Goal: Navigation & Orientation: Find specific page/section

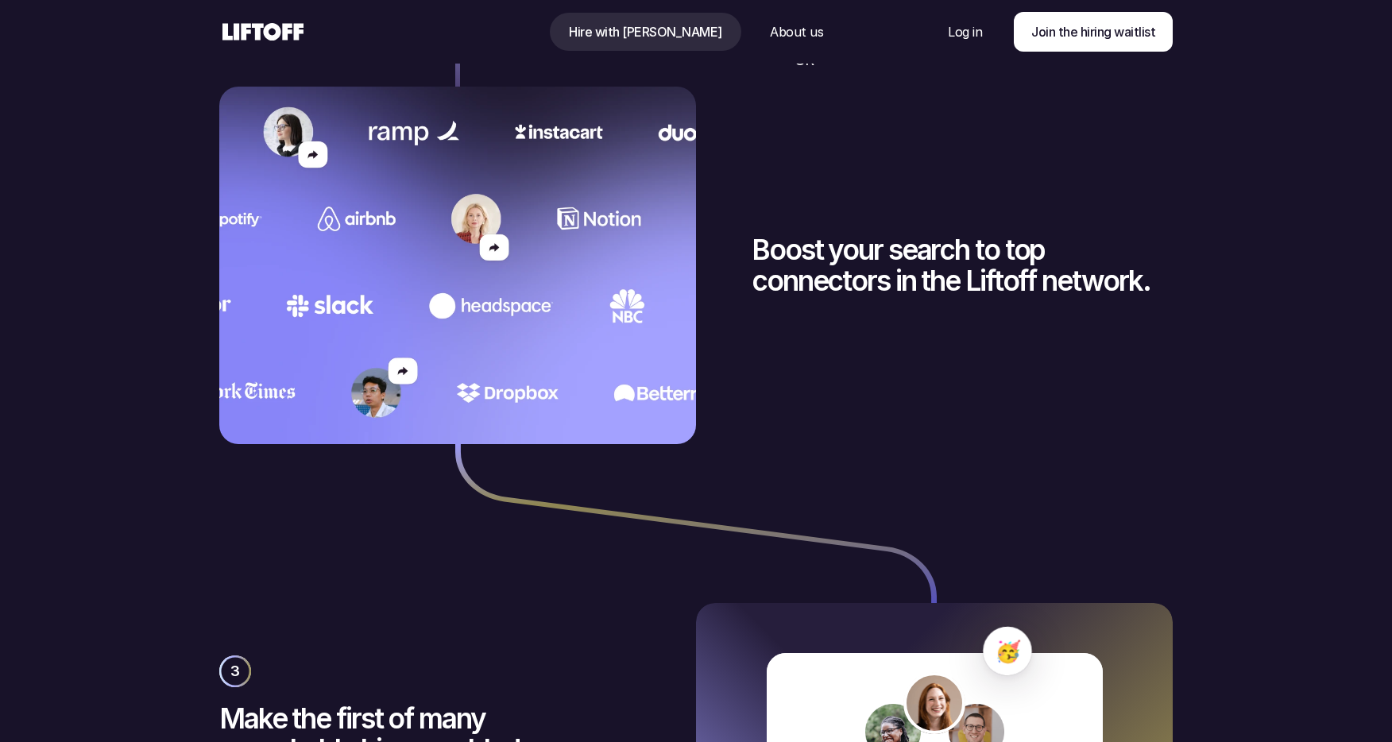
scroll to position [3436, 0]
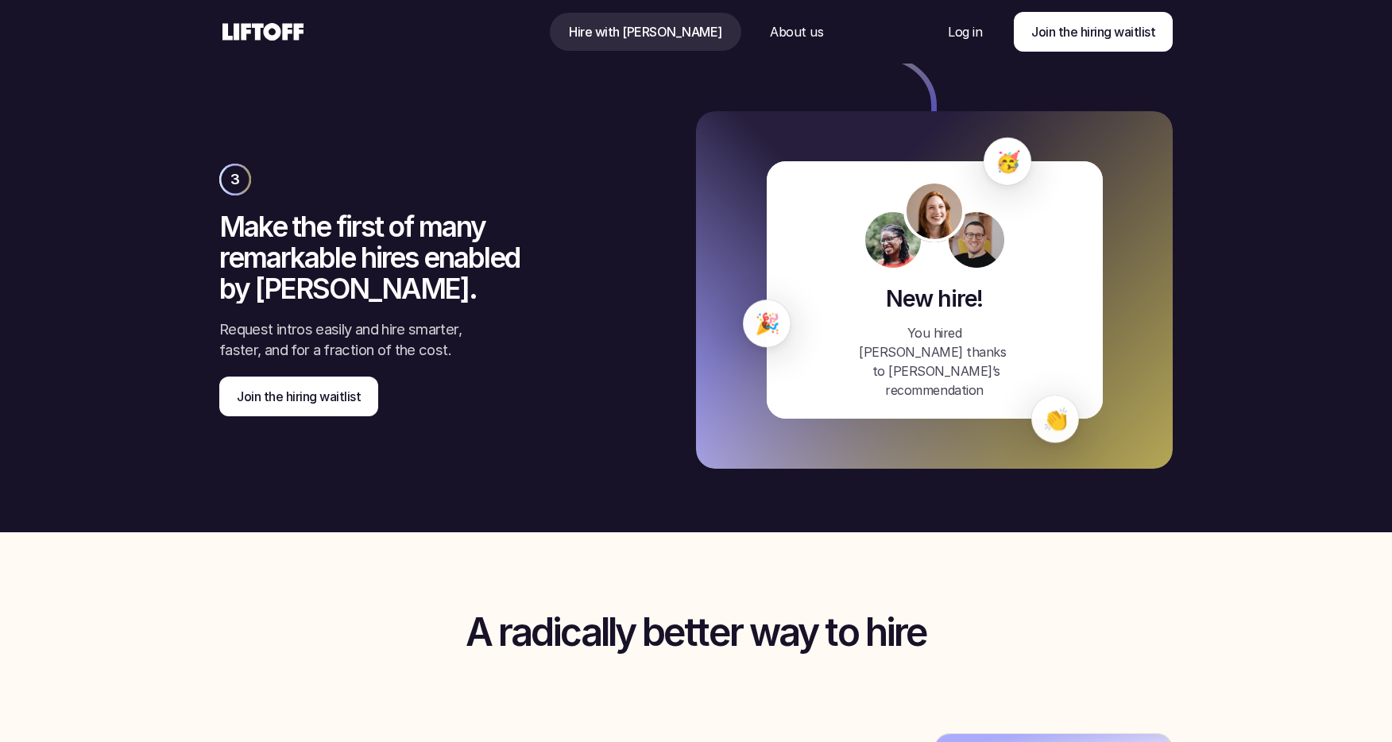
click at [272, 33] on icon at bounding box center [262, 31] width 87 height 25
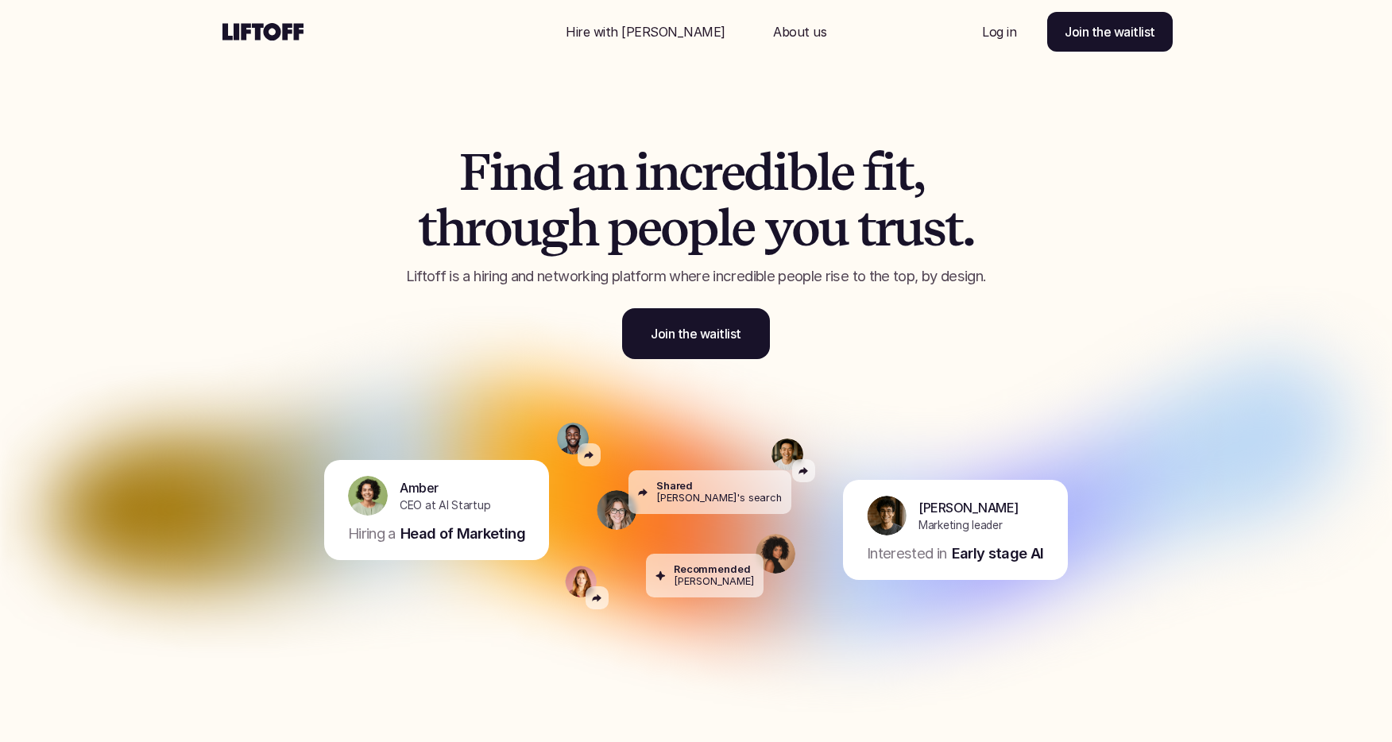
click at [653, 33] on p "Hire with [PERSON_NAME]" at bounding box center [646, 31] width 160 height 19
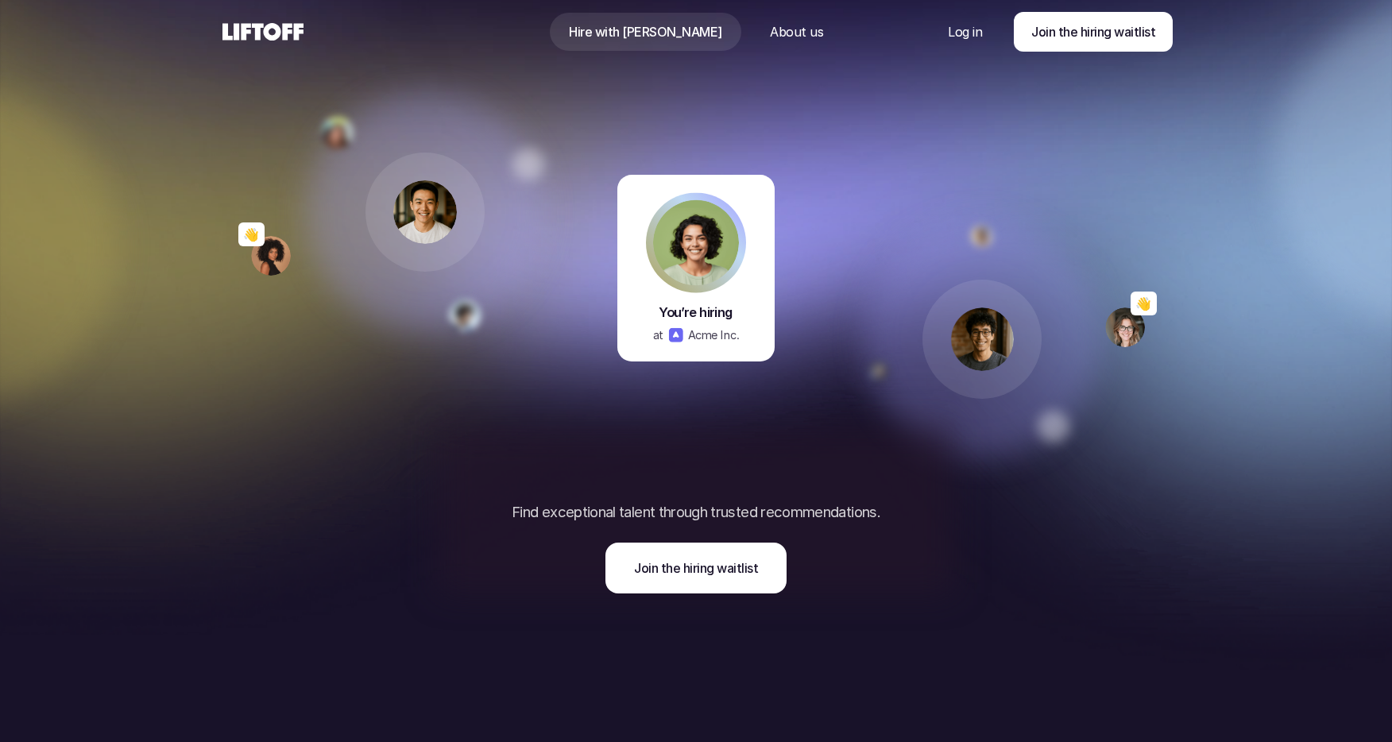
click at [286, 38] on use at bounding box center [262, 31] width 81 height 17
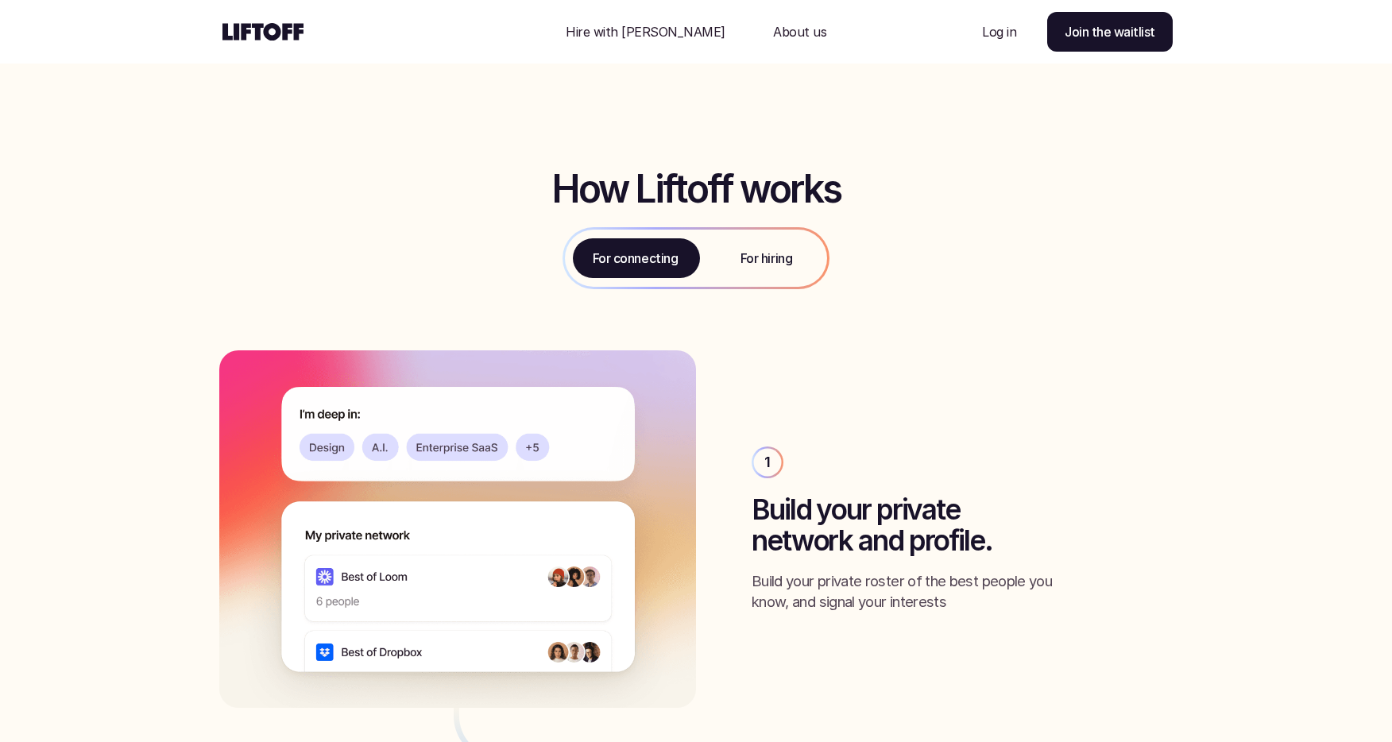
scroll to position [1744, 0]
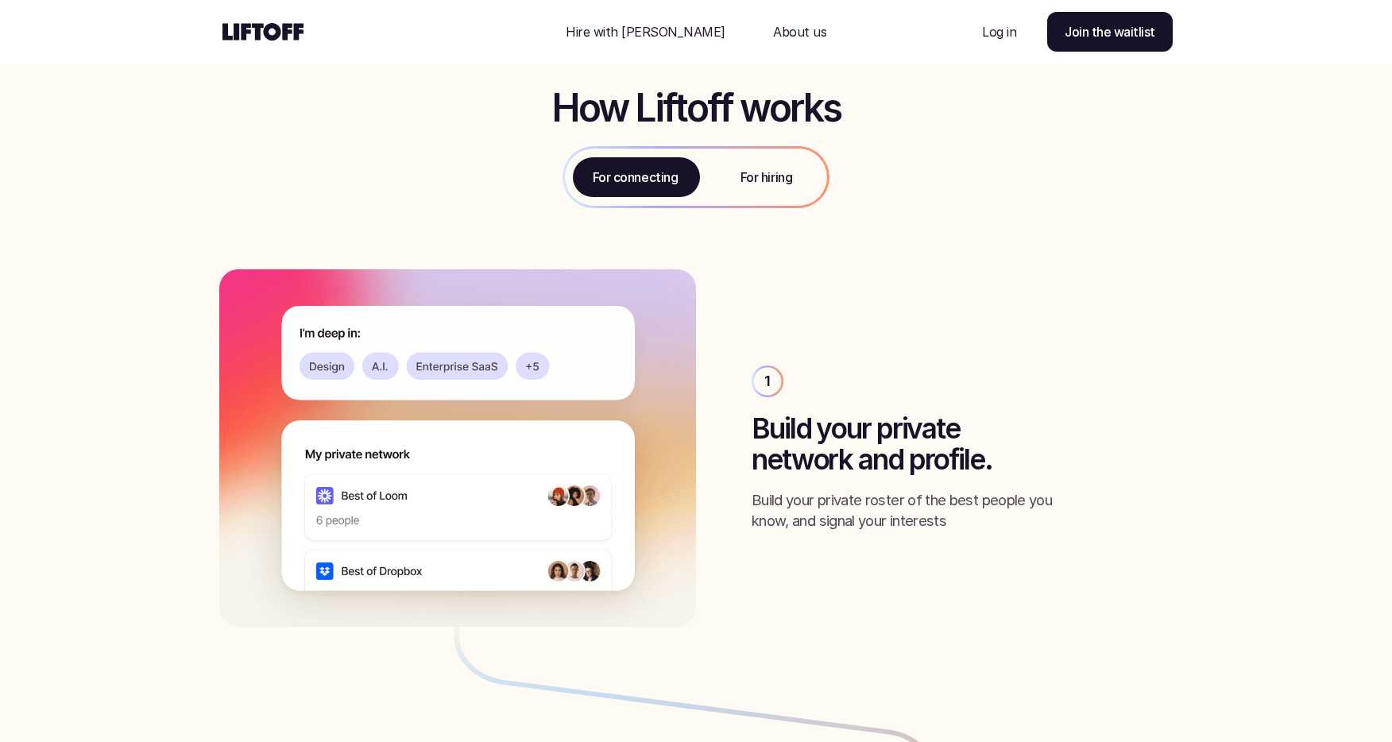
click at [761, 180] on p "For hiring" at bounding box center [766, 177] width 52 height 19
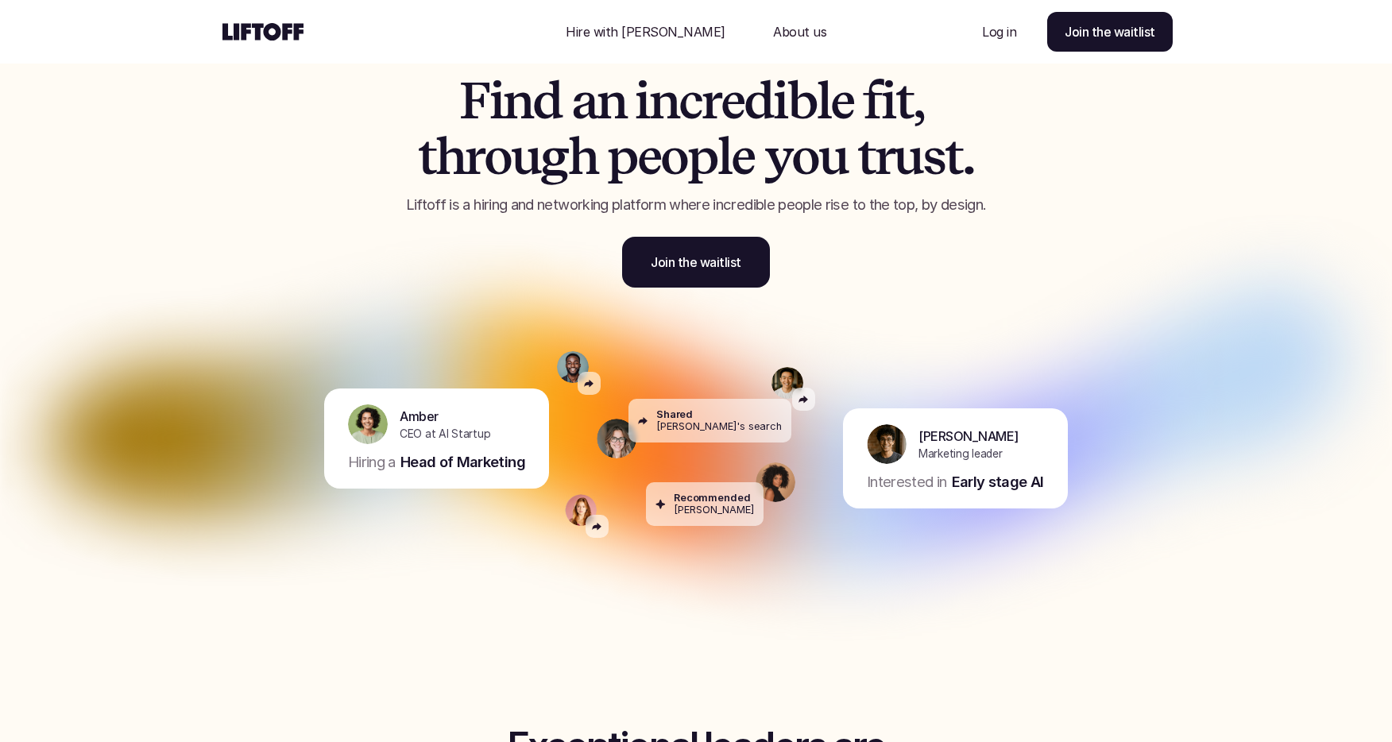
scroll to position [0, 0]
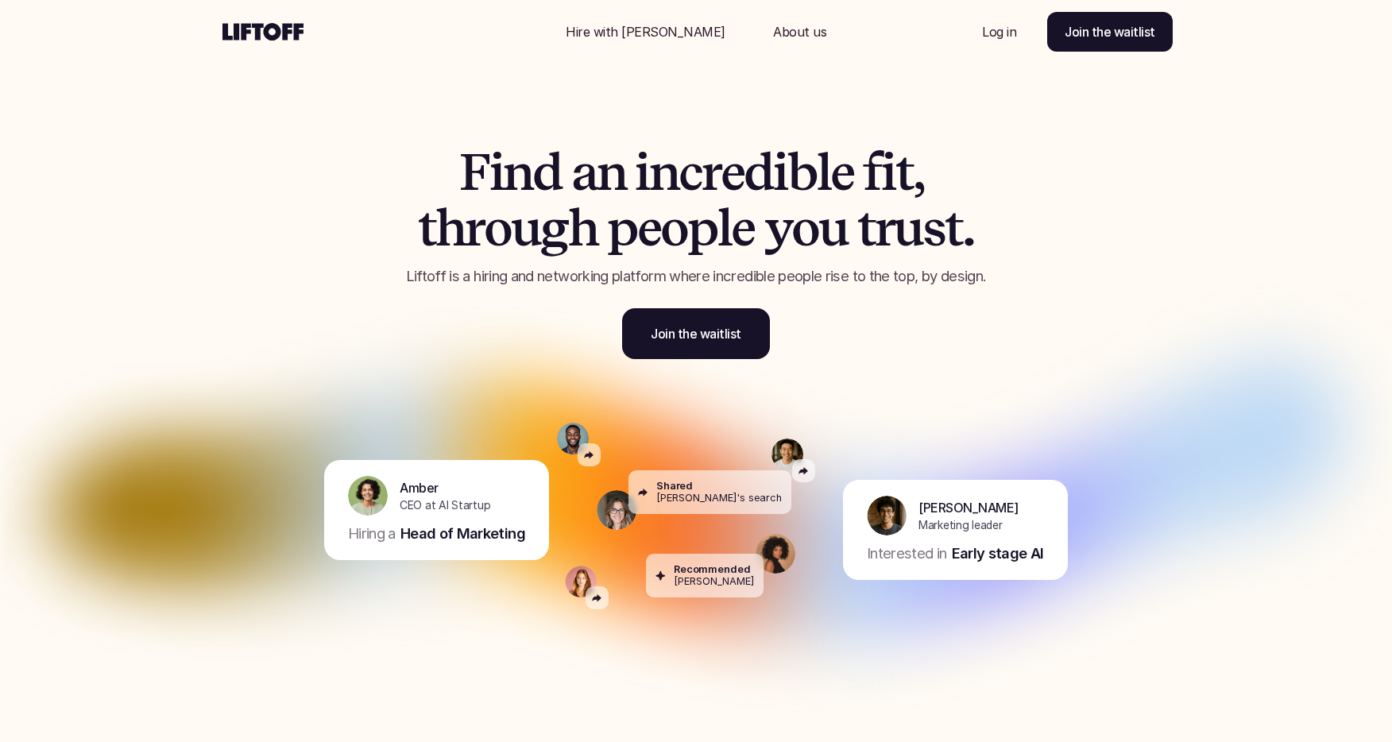
click at [773, 29] on p "About us" at bounding box center [799, 31] width 53 height 19
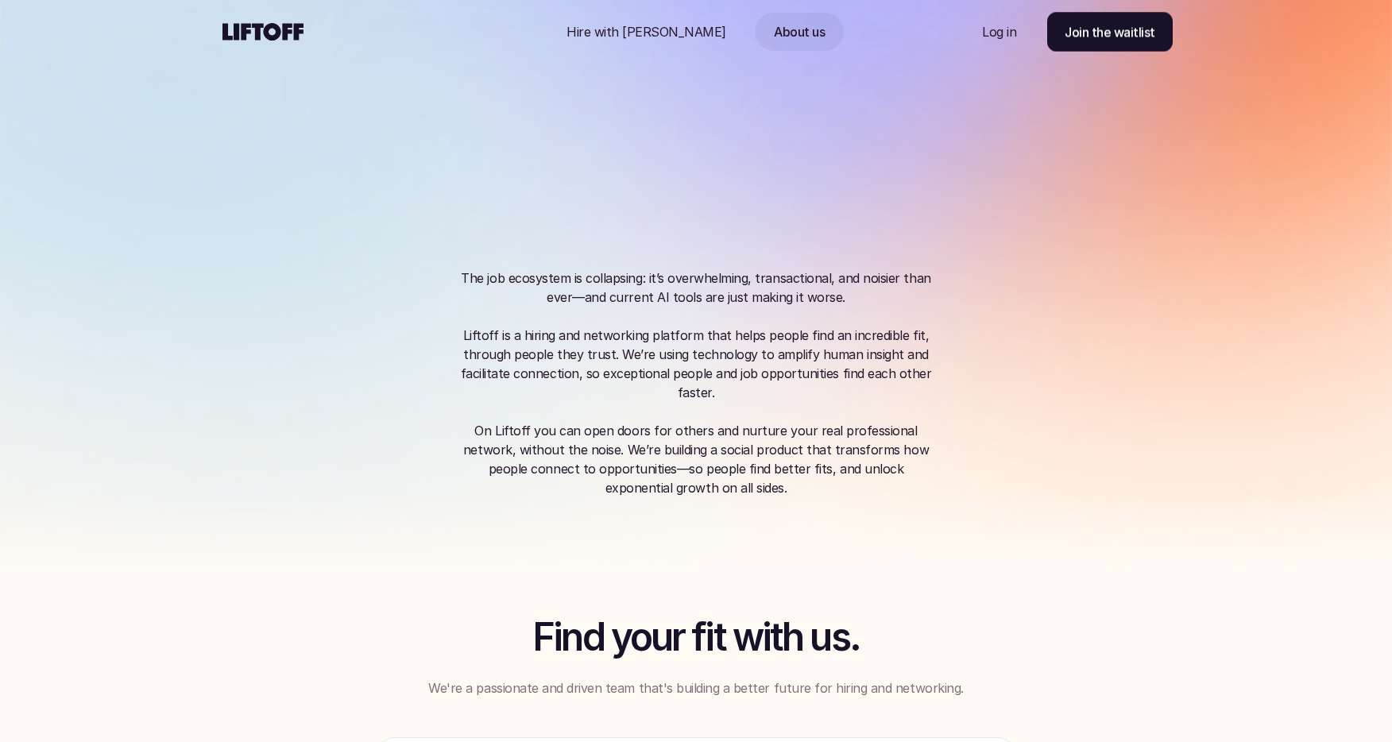
click at [671, 34] on p "Hire with [PERSON_NAME]" at bounding box center [646, 31] width 160 height 19
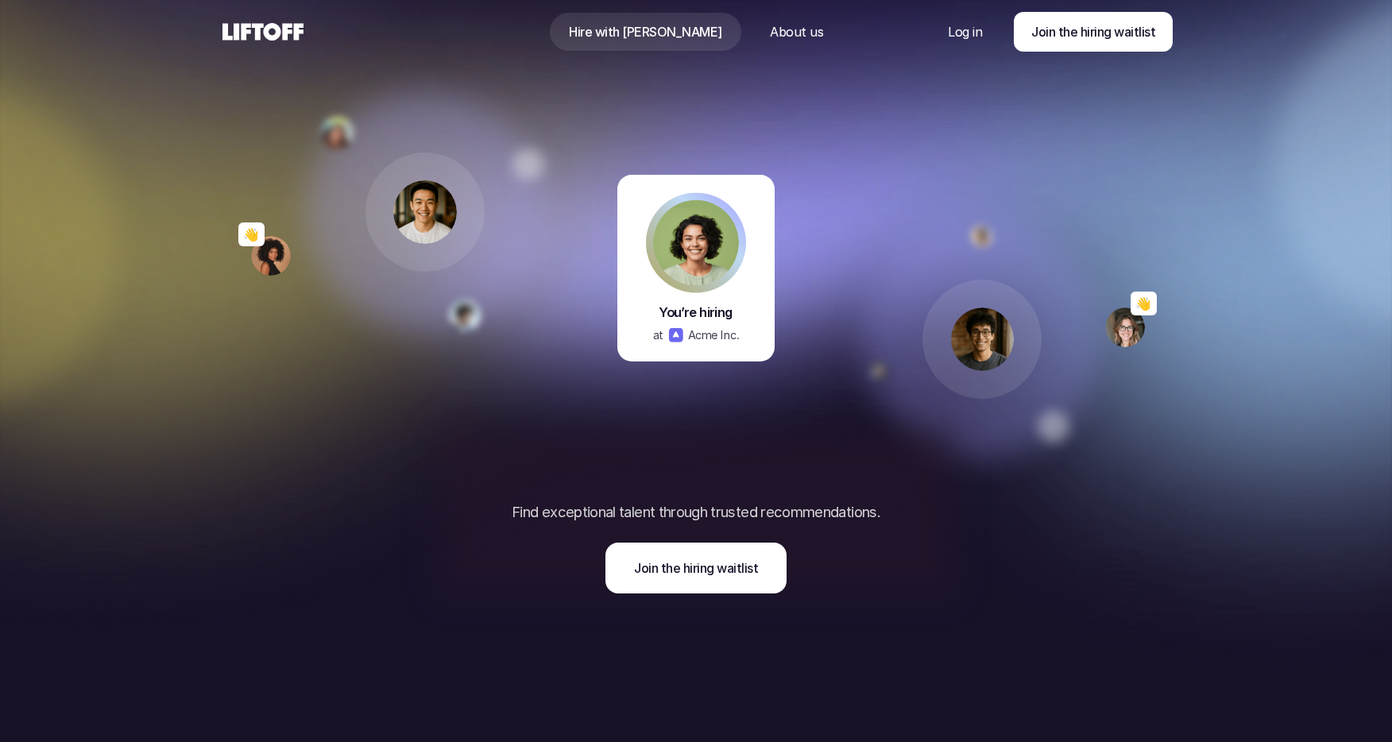
click at [770, 33] on p "About us" at bounding box center [796, 31] width 53 height 19
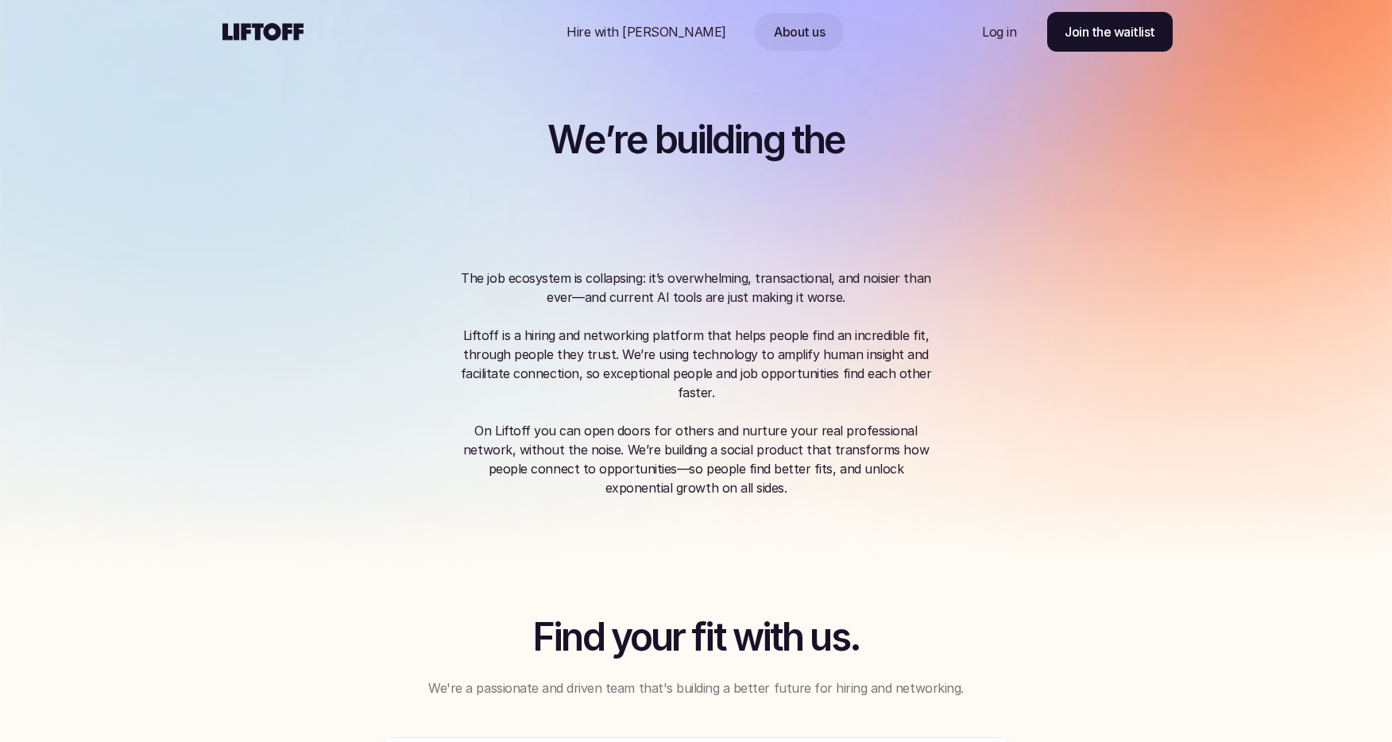
click at [660, 40] on p "Hire with [PERSON_NAME]" at bounding box center [646, 31] width 160 height 19
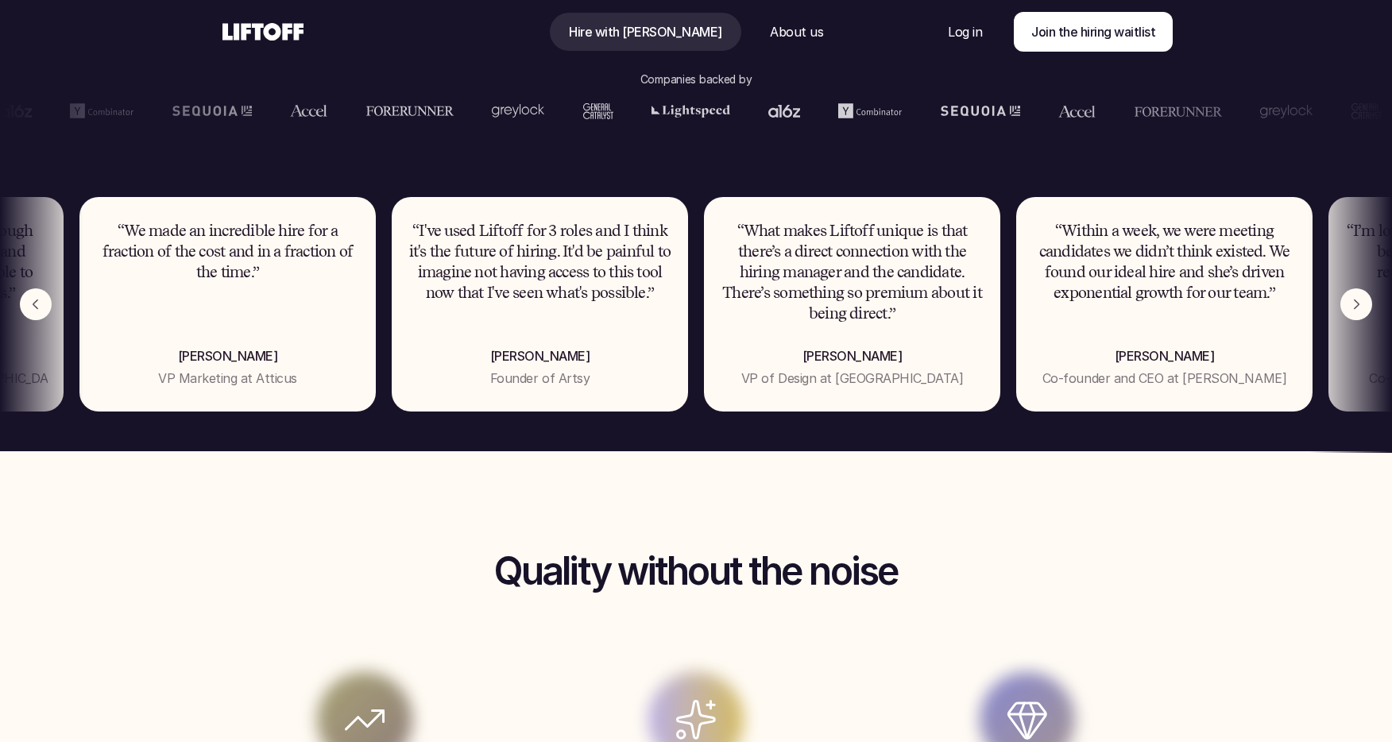
scroll to position [1057, 0]
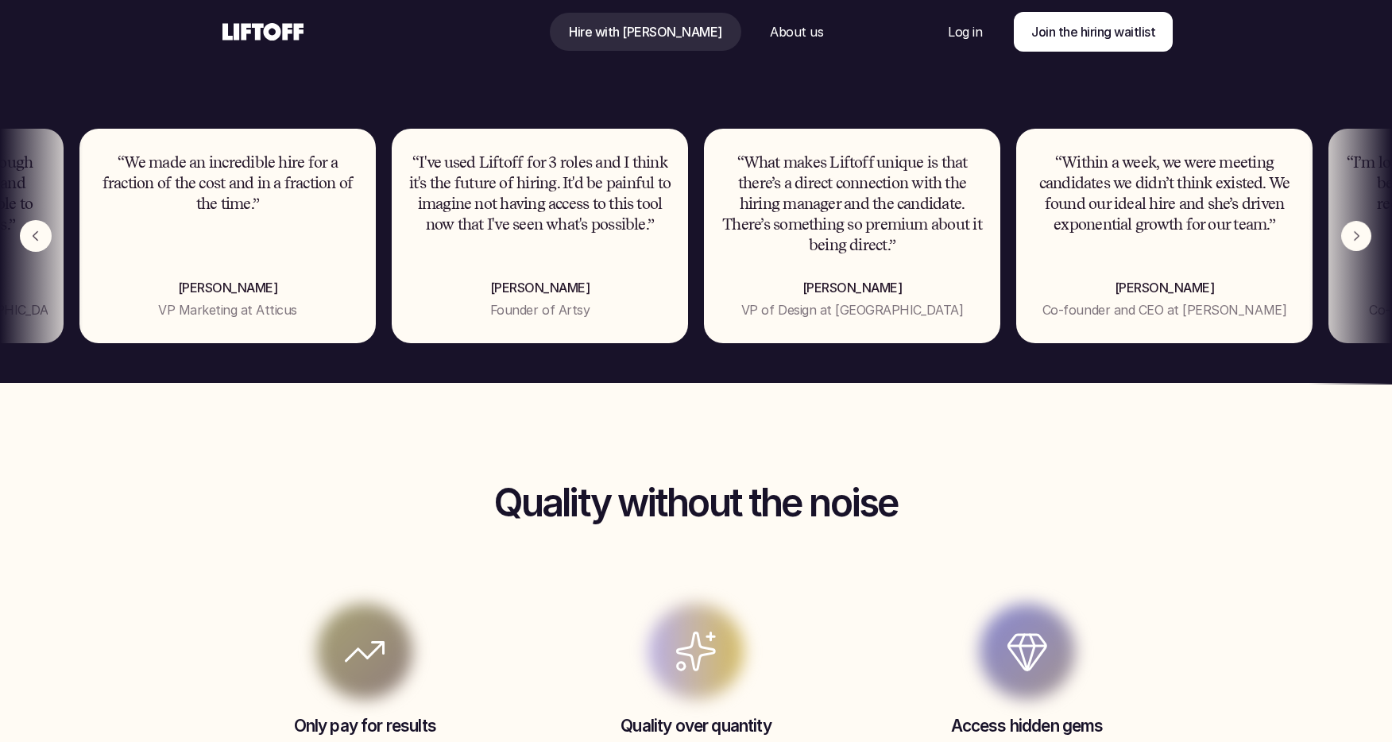
click at [1362, 246] on img "Next" at bounding box center [1356, 237] width 30 height 30
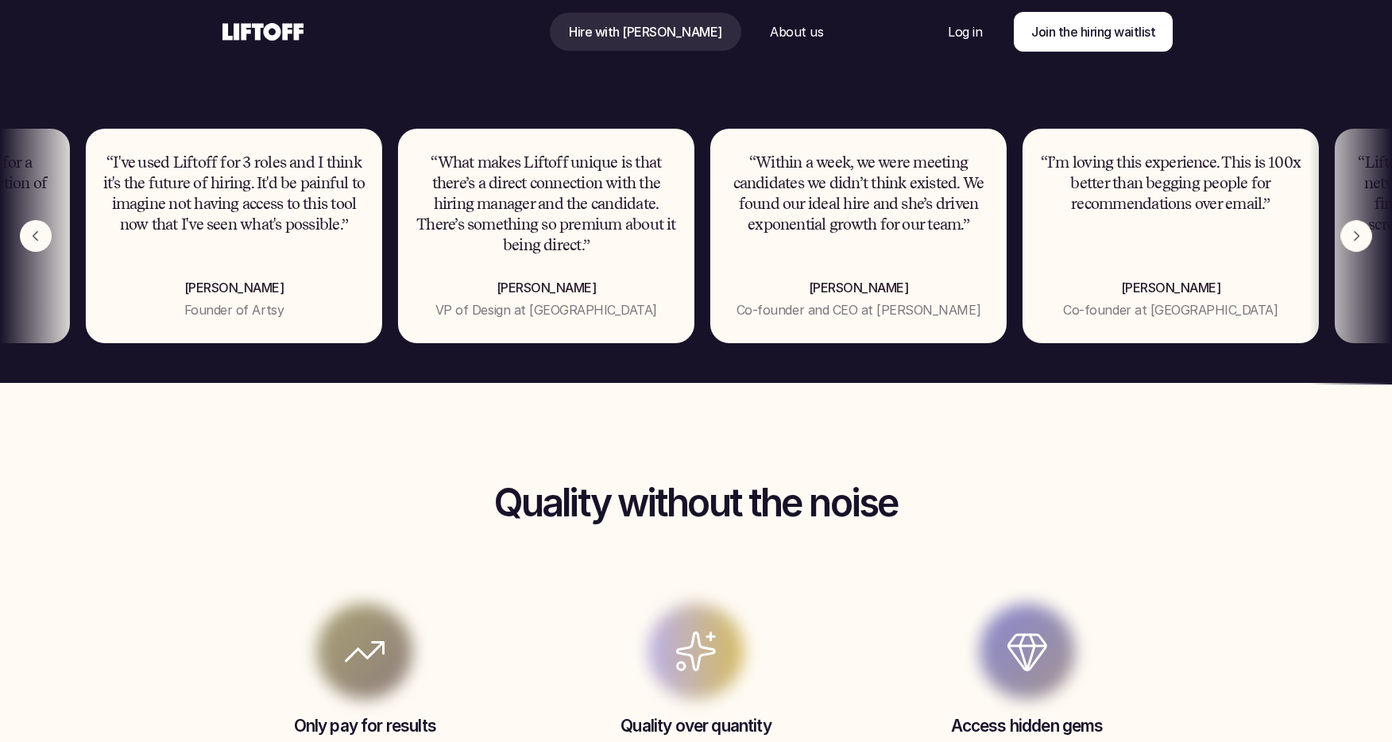
click at [1362, 243] on img "Next" at bounding box center [1355, 236] width 31 height 31
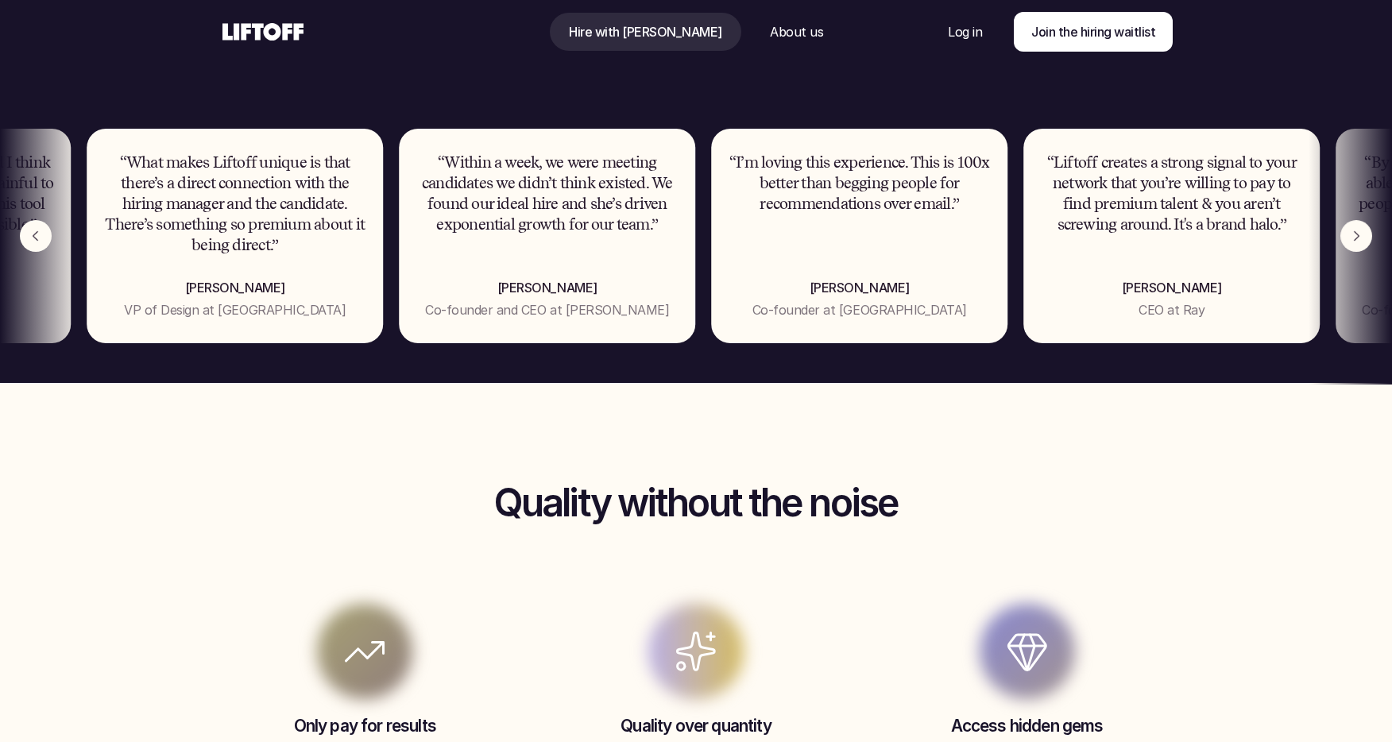
click at [1362, 243] on img "Next" at bounding box center [1356, 237] width 32 height 32
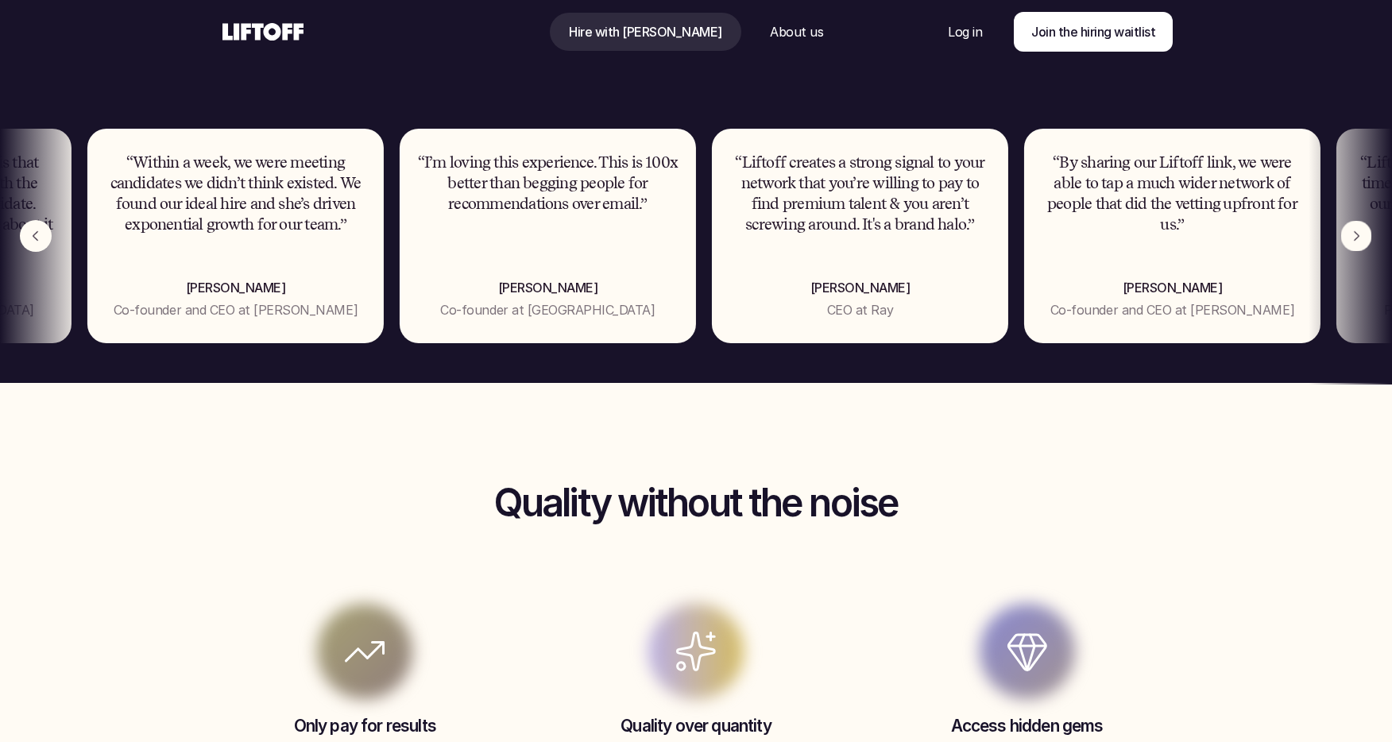
click at [1362, 243] on img "Next" at bounding box center [1356, 236] width 31 height 31
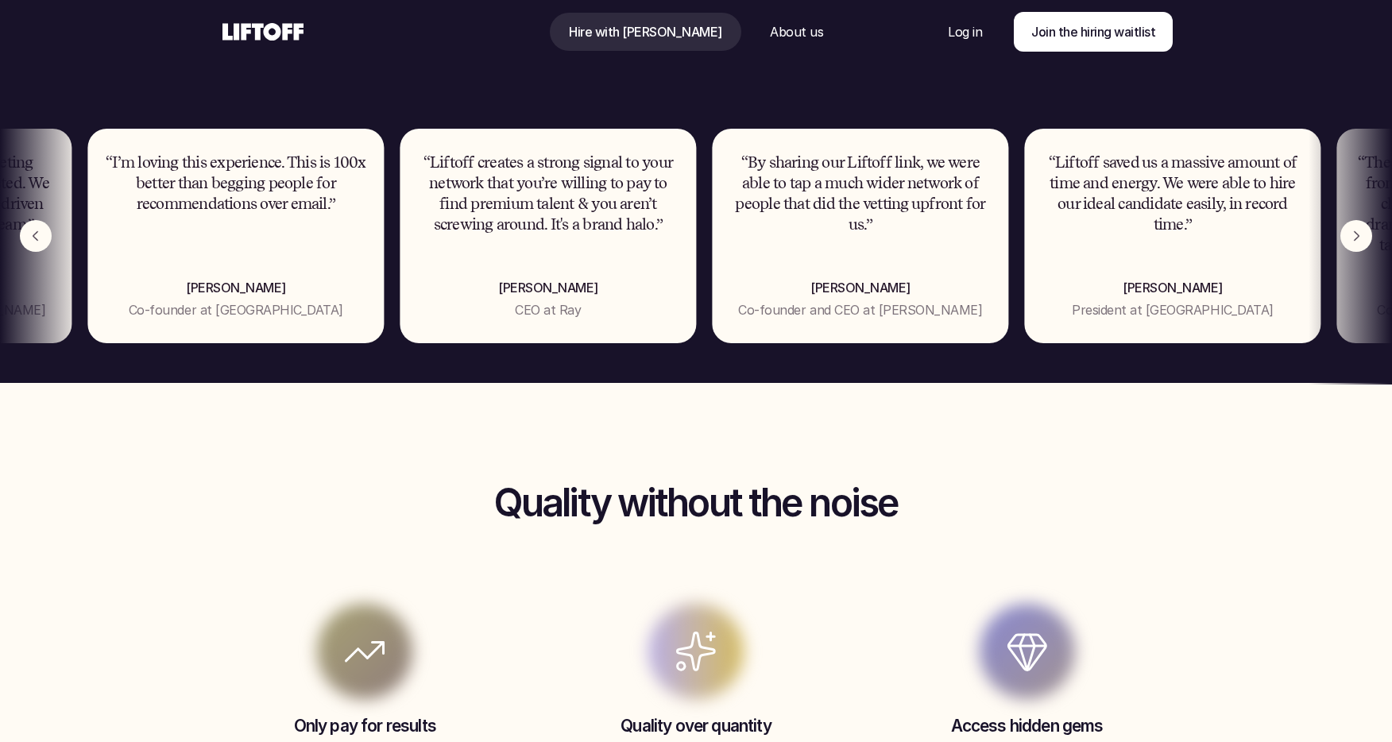
click at [1362, 243] on img "Next" at bounding box center [1356, 236] width 32 height 32
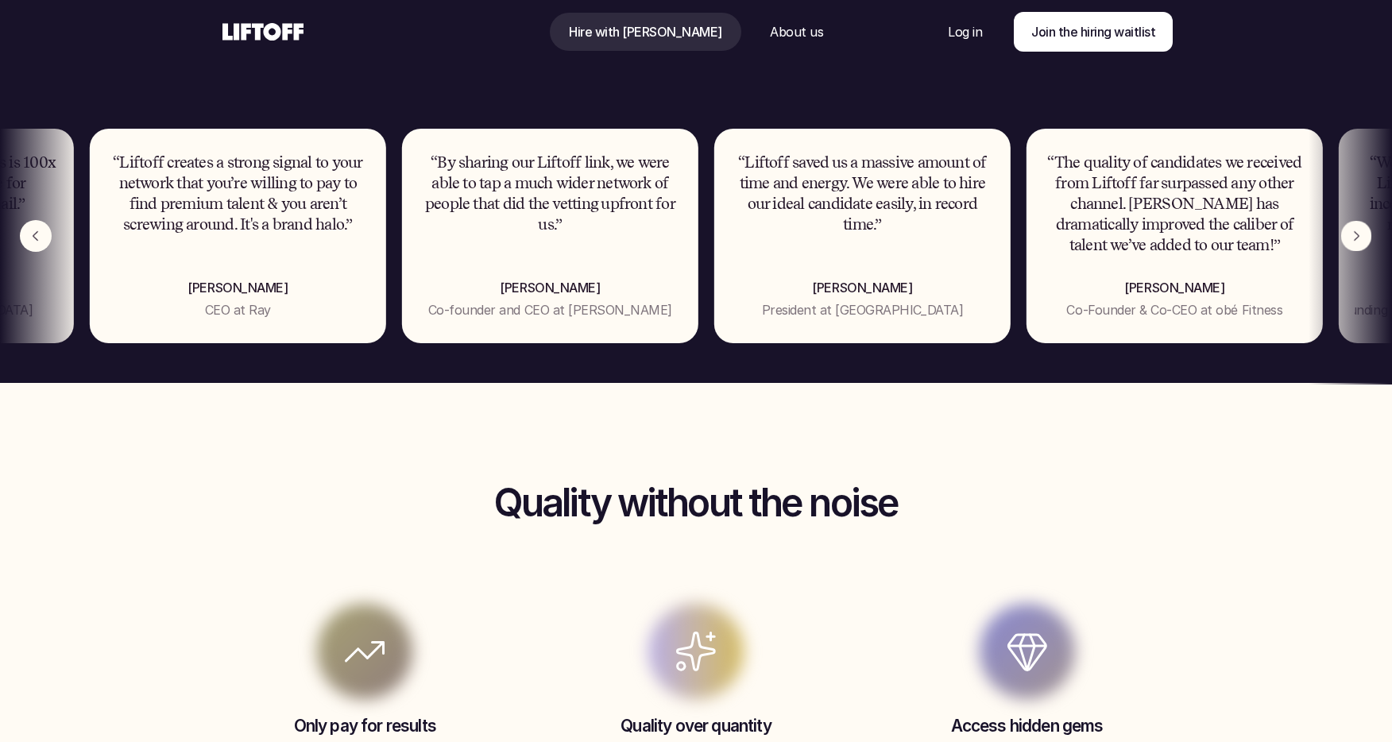
click at [1362, 243] on img "Next" at bounding box center [1356, 236] width 31 height 31
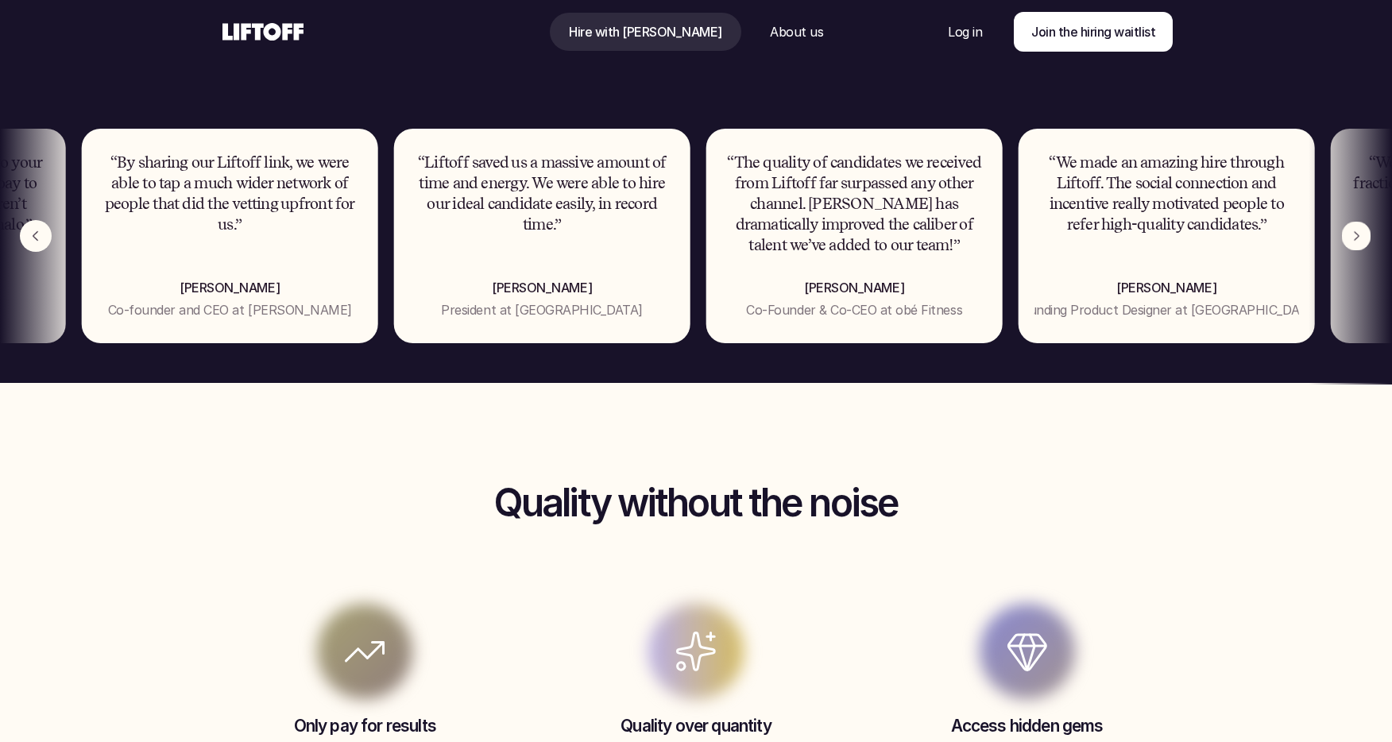
click at [1362, 243] on img "Next" at bounding box center [1356, 236] width 29 height 29
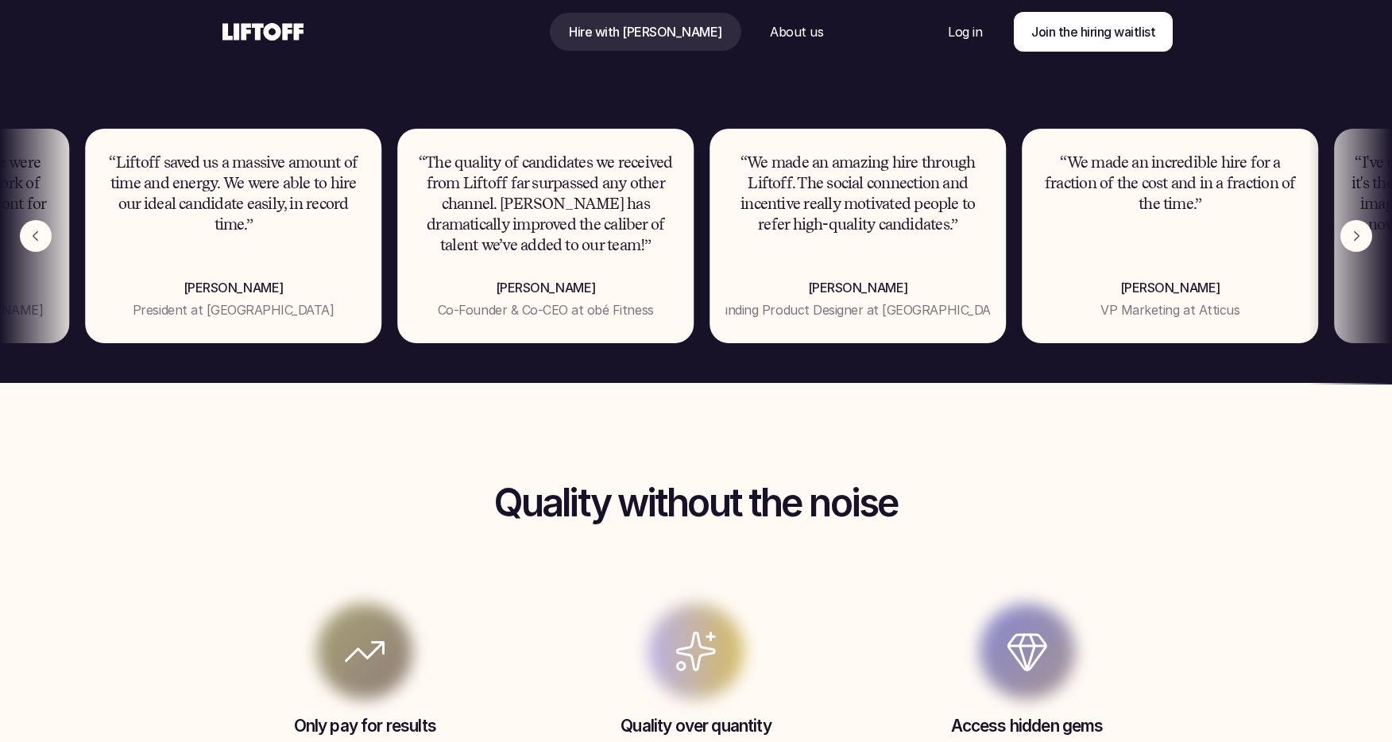
click at [1362, 243] on img "Next" at bounding box center [1356, 236] width 32 height 32
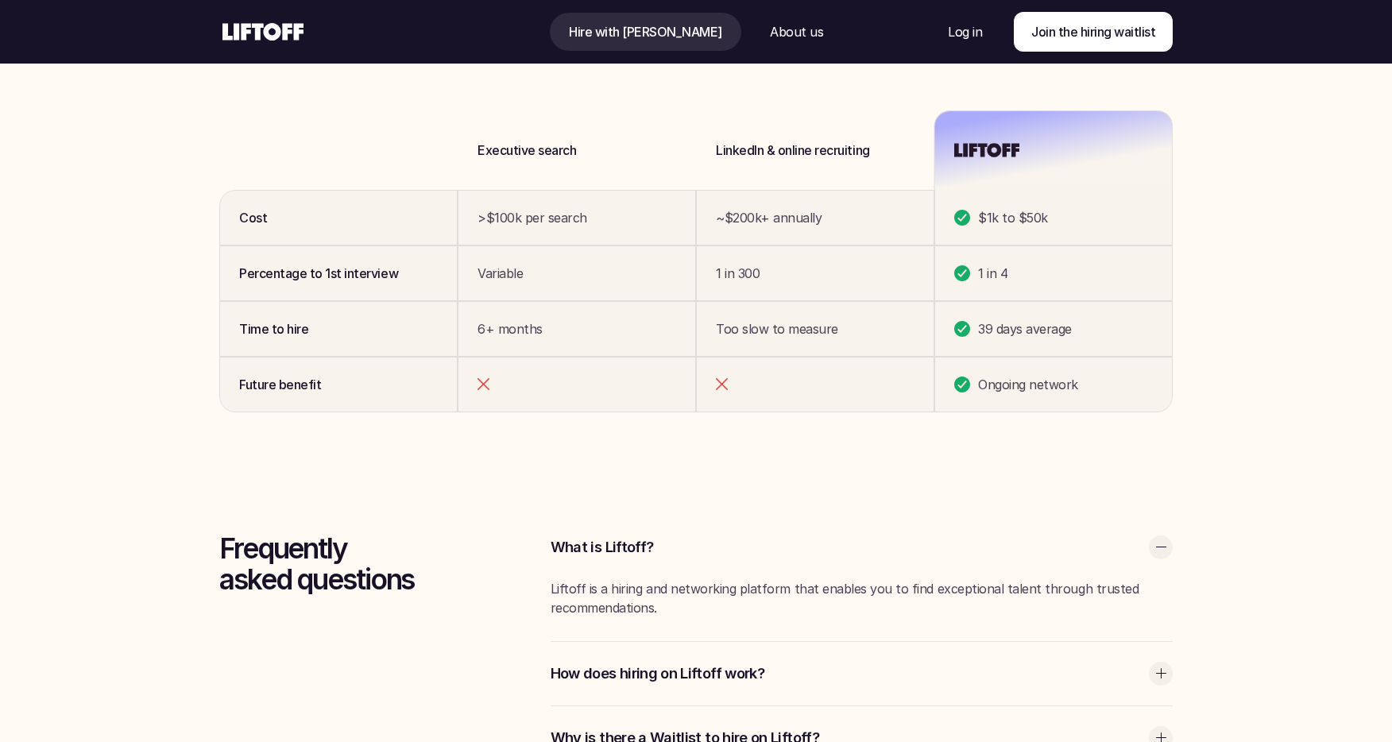
scroll to position [4054, 0]
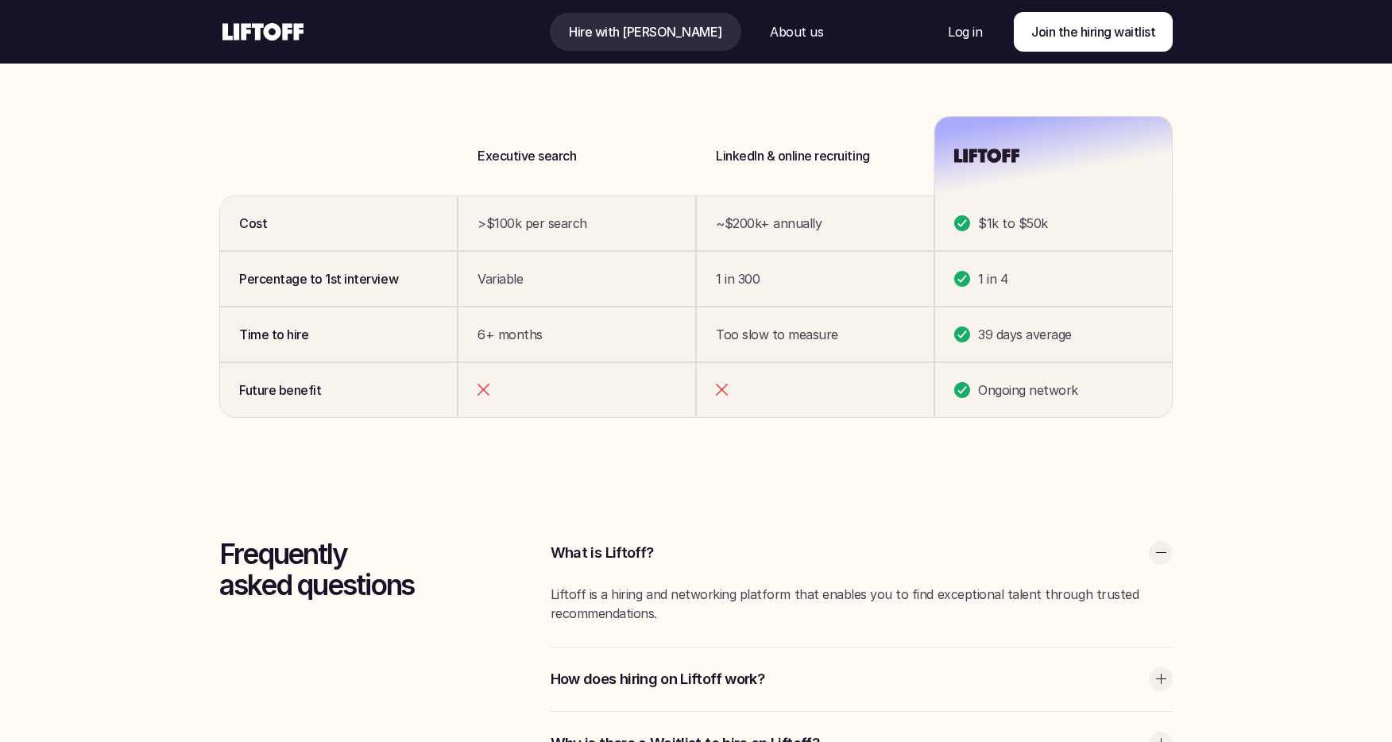
click at [786, 36] on p "About us" at bounding box center [796, 31] width 53 height 19
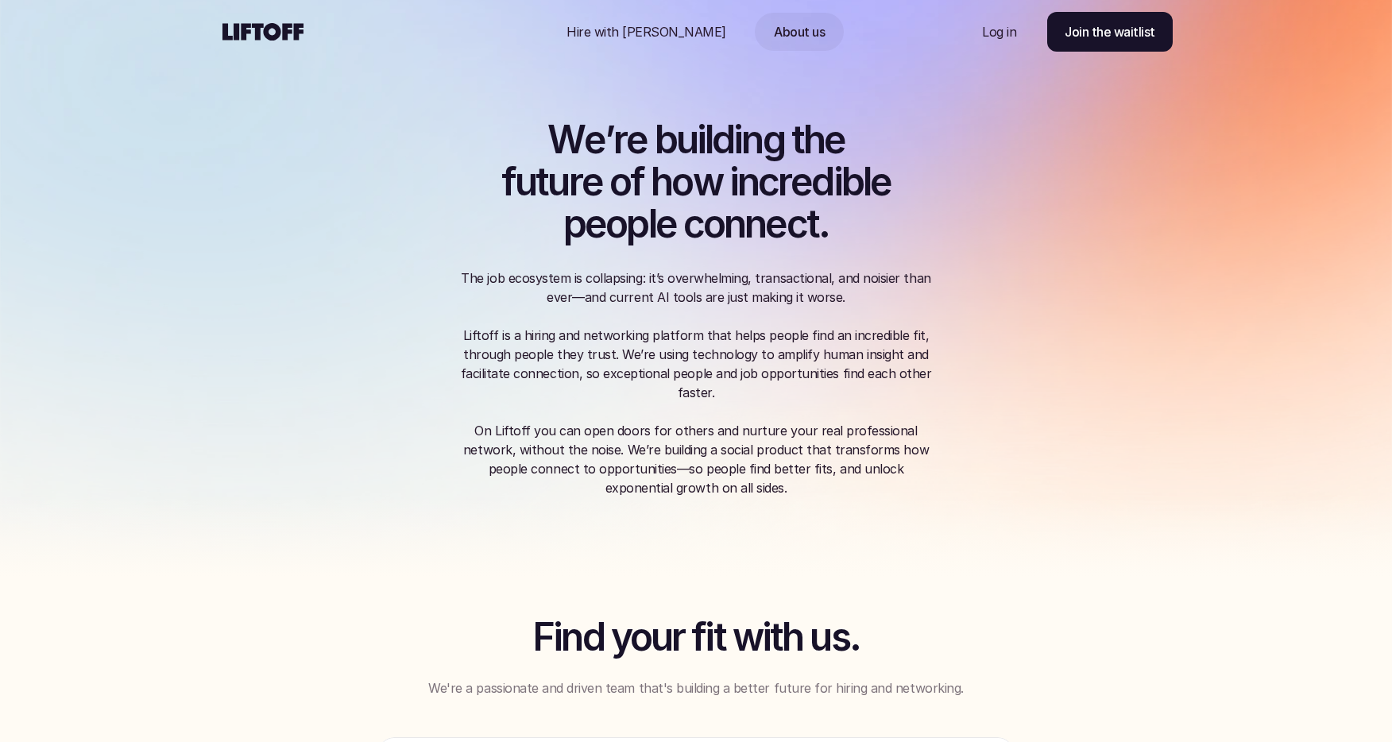
click at [659, 36] on p "Hire with [PERSON_NAME]" at bounding box center [646, 31] width 160 height 19
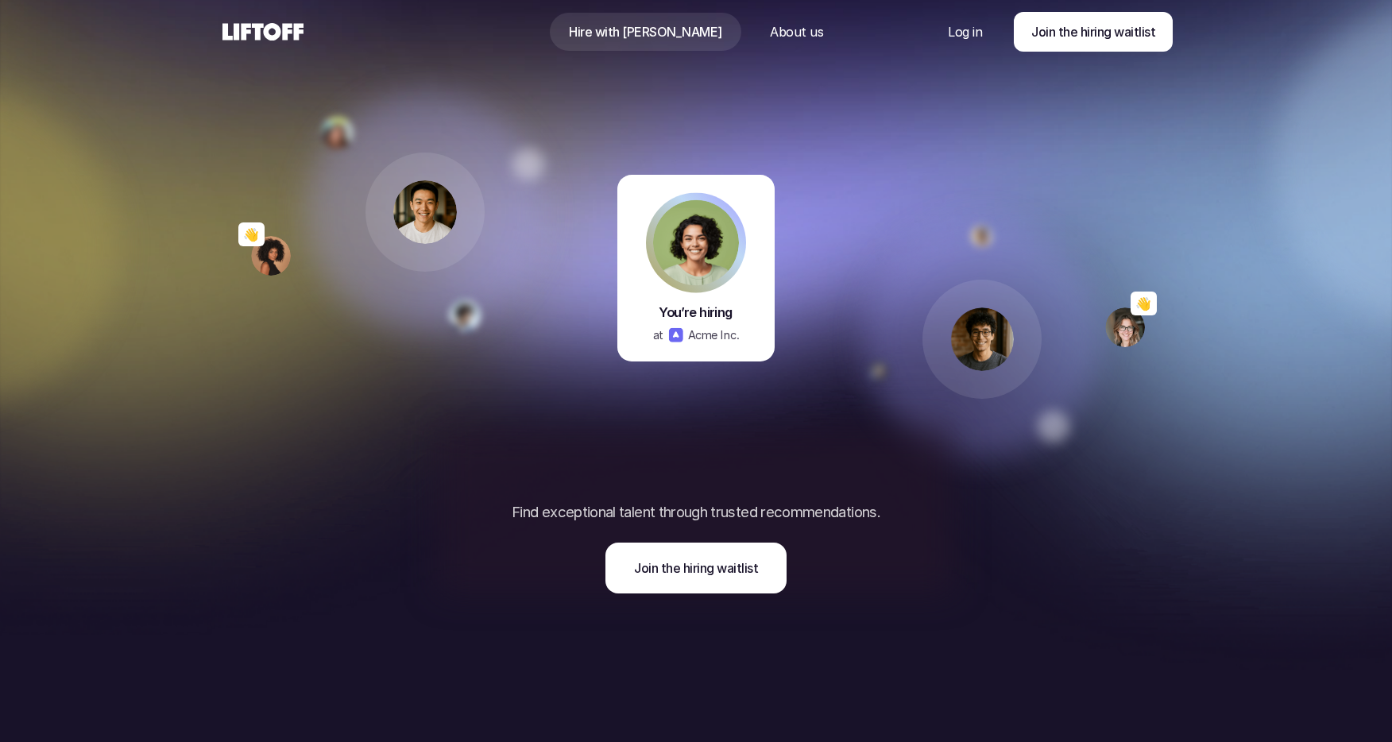
click at [264, 36] on use at bounding box center [262, 31] width 81 height 17
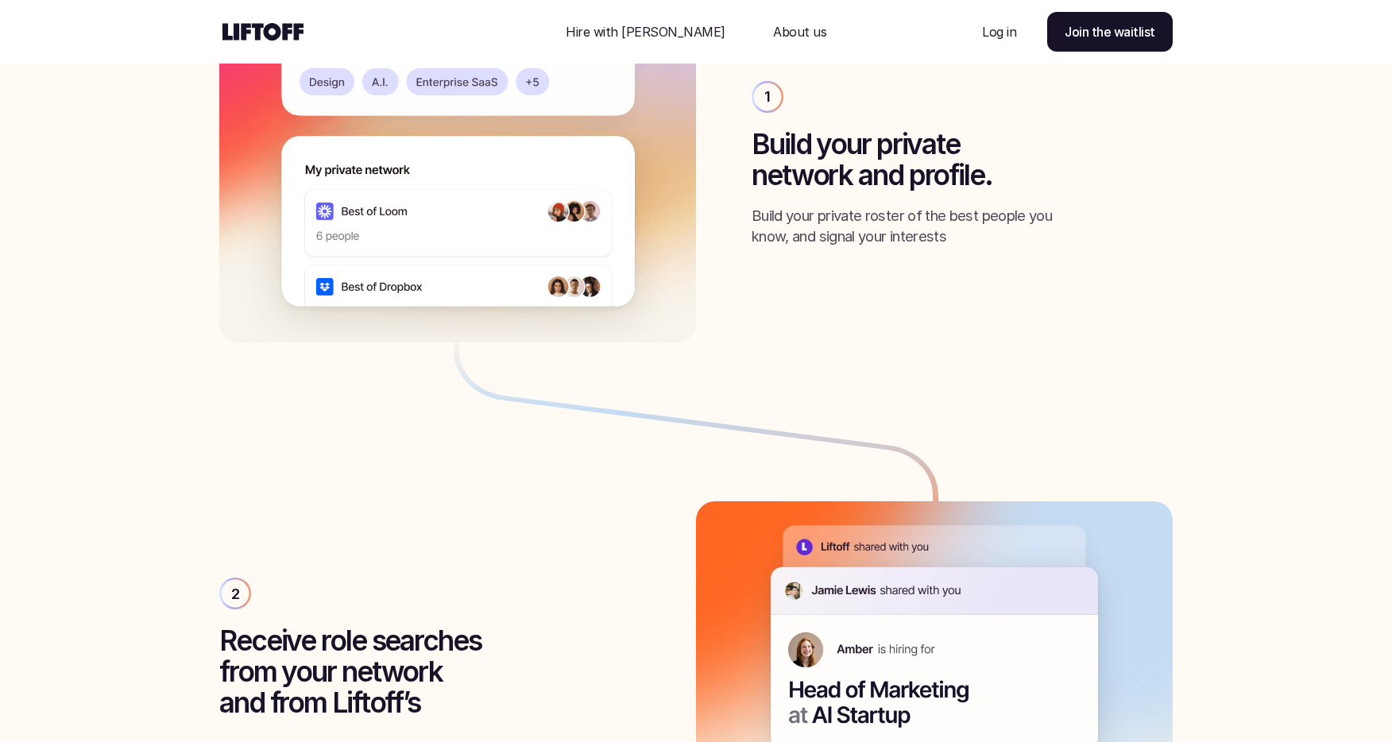
scroll to position [2087, 0]
